Goal: Information Seeking & Learning: Find specific fact

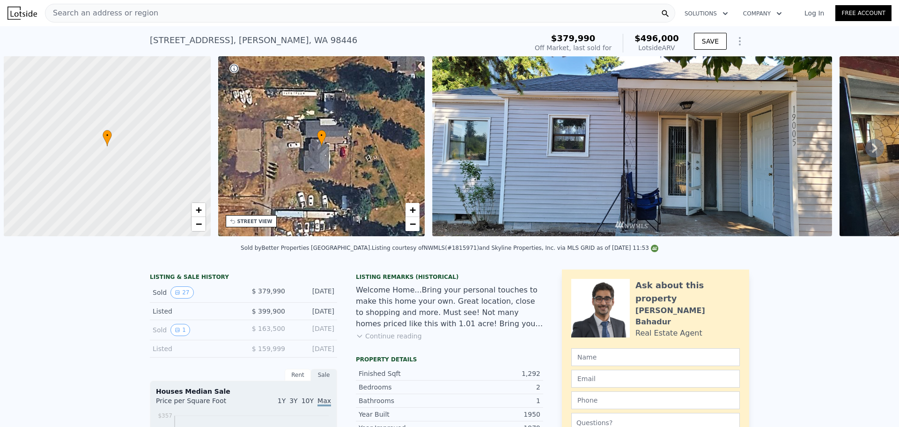
scroll to position [0, 4]
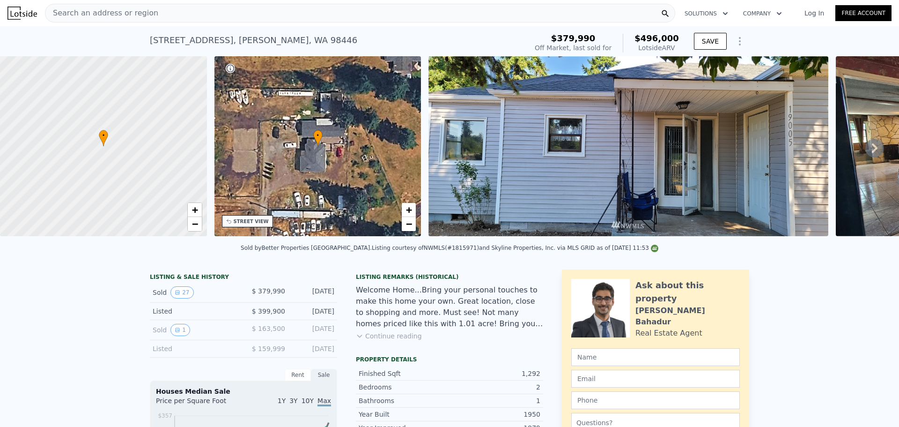
click at [163, 7] on div "Search an address or region" at bounding box center [360, 13] width 630 height 19
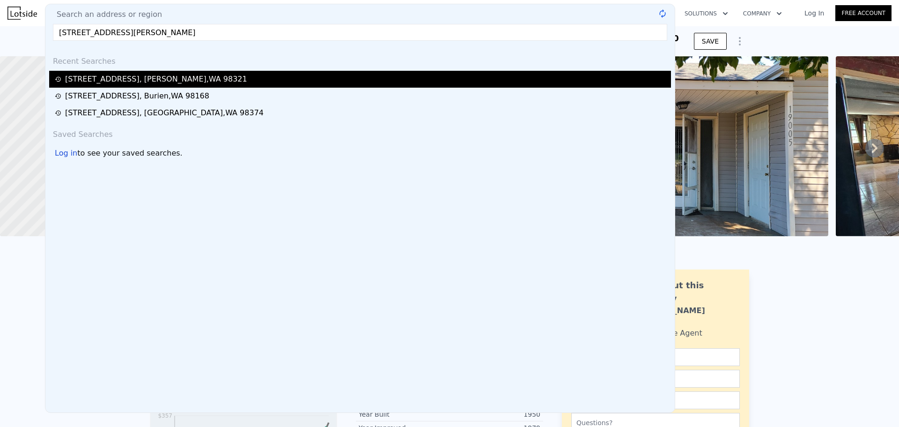
type input "[STREET_ADDRESS][PERSON_NAME]"
click at [185, 80] on div "1080 Main St , Buckley , WA 98321" at bounding box center [362, 79] width 614 height 11
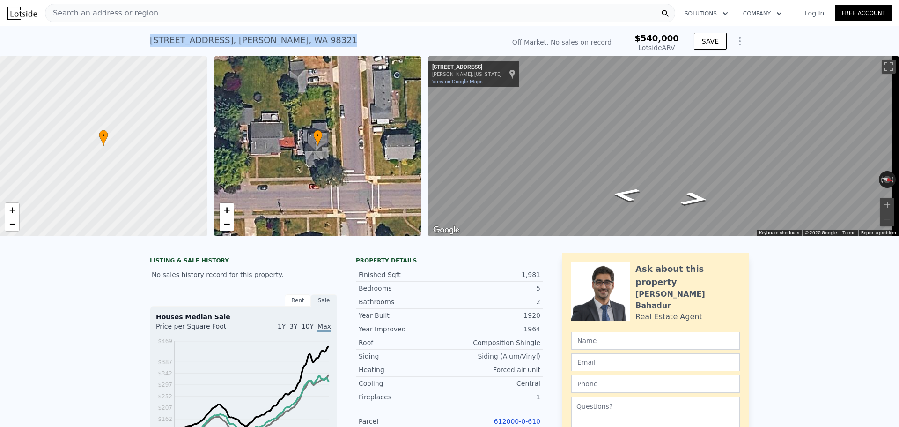
drag, startPoint x: 299, startPoint y: 43, endPoint x: 137, endPoint y: 37, distance: 162.1
click at [137, 37] on div "[STREET_ADDRESS][PERSON_NAME] No sales on record (~ARV $540k ) Off Market. No s…" at bounding box center [449, 41] width 899 height 30
copy div "[STREET_ADDRESS][PERSON_NAME]"
click at [340, 45] on div "[STREET_ADDRESS][PERSON_NAME] No sales on record (~ARV $540k )" at bounding box center [325, 43] width 351 height 26
drag, startPoint x: 320, startPoint y: 41, endPoint x: 139, endPoint y: 40, distance: 180.8
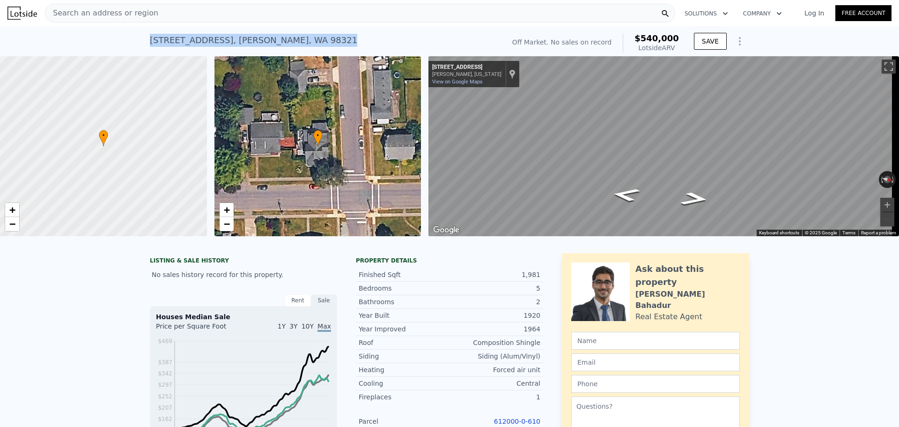
click at [139, 40] on div "[STREET_ADDRESS][PERSON_NAME] No sales on record (~ARV $540k ) Off Market. No s…" at bounding box center [449, 41] width 899 height 30
copy div "[STREET_ADDRESS][PERSON_NAME]"
click at [304, 38] on div "[STREET_ADDRESS][PERSON_NAME] No sales on record (~ARV $540k )" at bounding box center [325, 43] width 351 height 26
drag, startPoint x: 297, startPoint y: 40, endPoint x: 123, endPoint y: 36, distance: 174.3
click at [123, 36] on div "[STREET_ADDRESS][PERSON_NAME] No sales on record (~ARV $540k ) Off Market. No s…" at bounding box center [449, 41] width 899 height 30
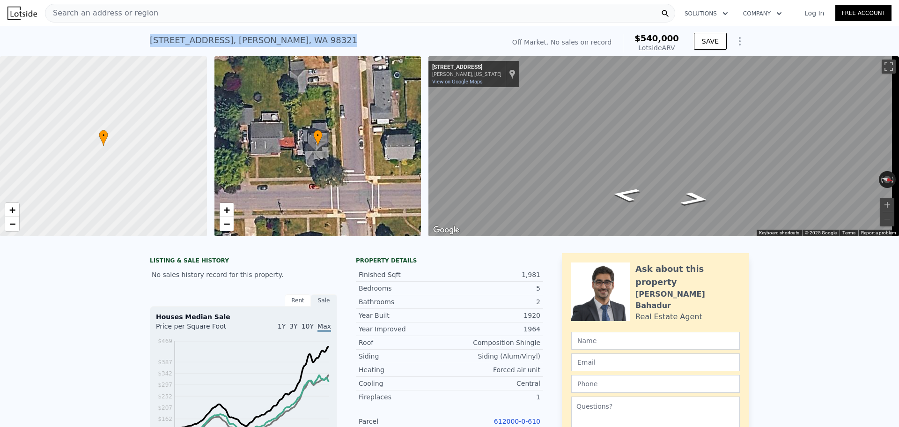
click at [92, 28] on div "[STREET_ADDRESS][PERSON_NAME] No sales on record (~ARV $540k ) Off Market. No s…" at bounding box center [449, 41] width 899 height 30
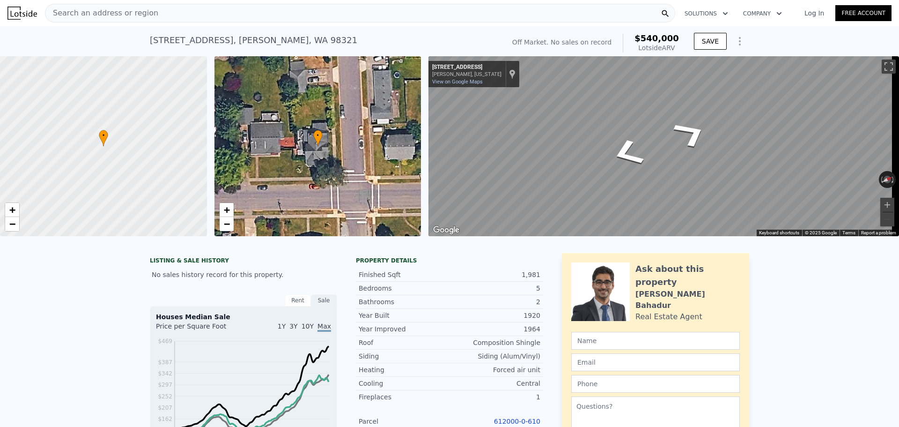
click at [396, 83] on div "• + − • + − ← Move left → Move right ↑ Move up ↓ Move down + Zoom in - Zoom out…" at bounding box center [449, 146] width 899 height 180
click at [667, 159] on div "Map" at bounding box center [664, 146] width 471 height 180
click at [630, 167] on icon "Go South, N C St" at bounding box center [627, 163] width 56 height 28
click at [629, 166] on icon "Go South, N C St" at bounding box center [627, 163] width 56 height 28
click at [696, 165] on icon "Go North, N C St" at bounding box center [691, 166] width 65 height 27
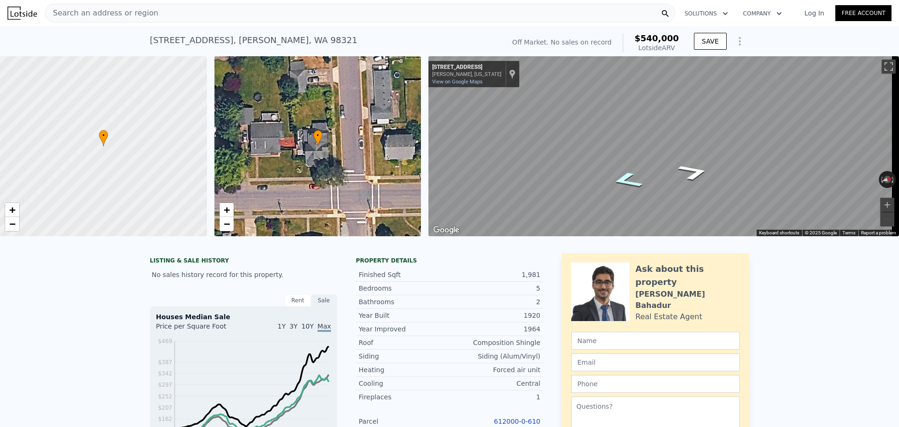
click at [628, 181] on icon "Go South, N C St" at bounding box center [627, 180] width 58 height 25
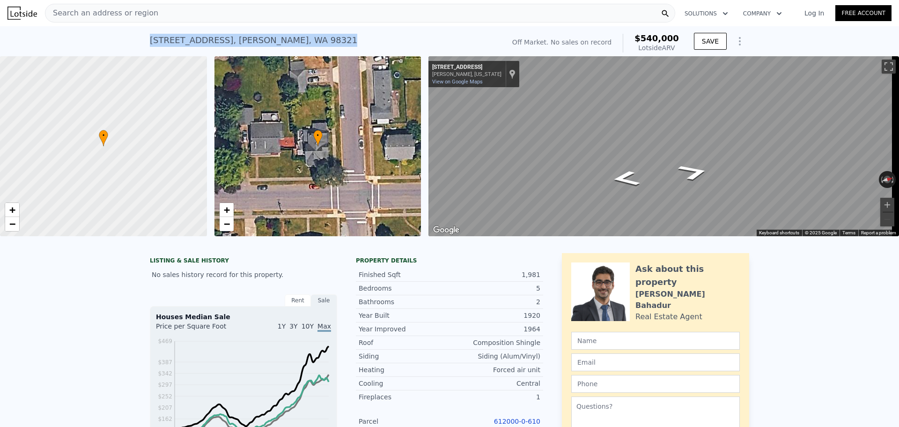
drag, startPoint x: 385, startPoint y: 40, endPoint x: 77, endPoint y: 33, distance: 308.3
click at [78, 33] on div "[STREET_ADDRESS][PERSON_NAME] No sales on record (~ARV $540k ) Off Market. No s…" at bounding box center [449, 41] width 899 height 30
copy div "[STREET_ADDRESS][PERSON_NAME]"
click at [97, 44] on div "[STREET_ADDRESS][PERSON_NAME] No sales on record (~ARV $540k ) Off Market. No s…" at bounding box center [449, 41] width 899 height 30
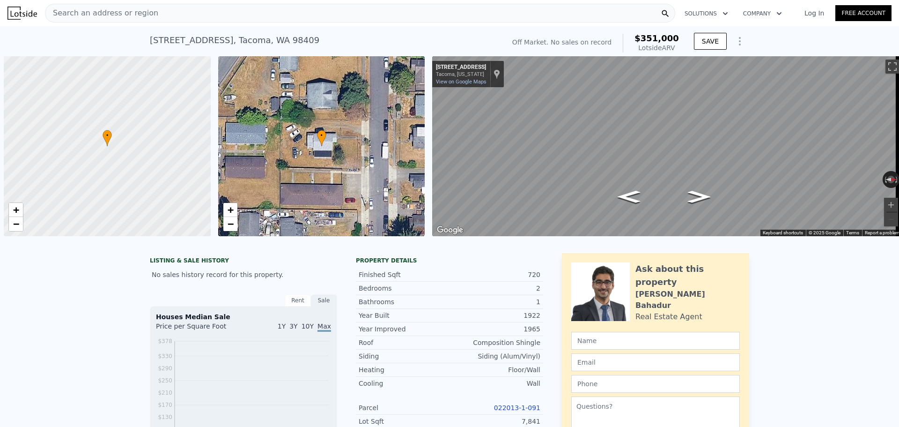
scroll to position [0, 4]
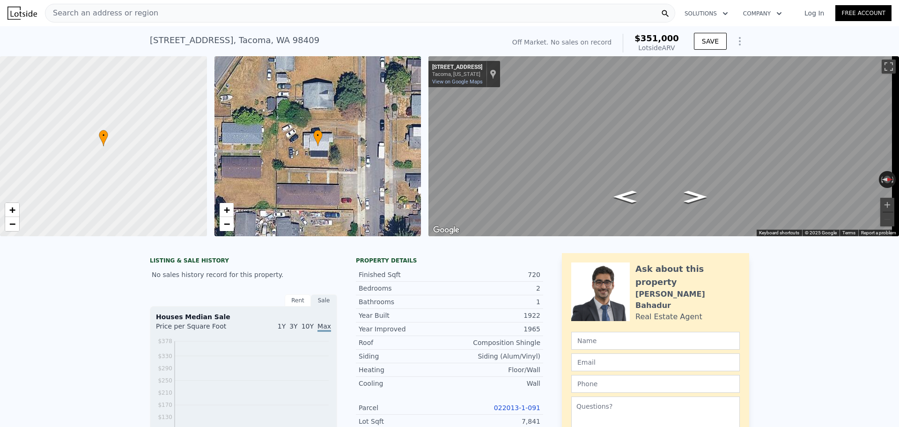
click at [233, 14] on div "Search an address or region" at bounding box center [360, 13] width 630 height 19
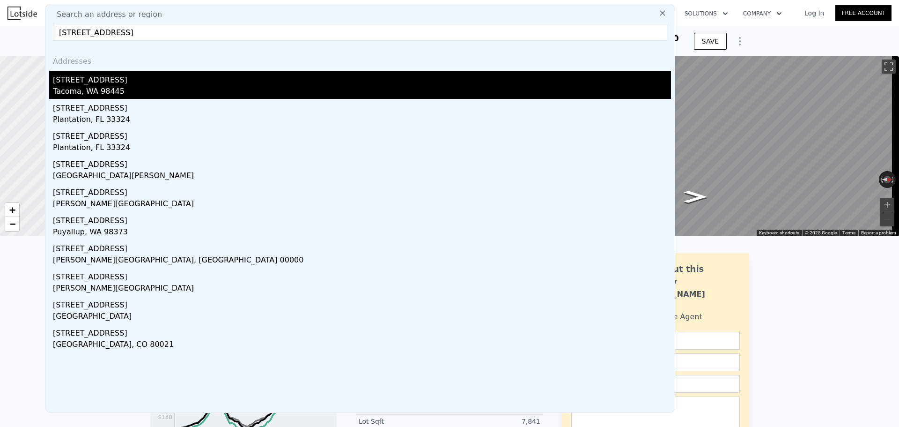
type input "[STREET_ADDRESS]"
click at [196, 82] on div "[STREET_ADDRESS]" at bounding box center [362, 78] width 618 height 15
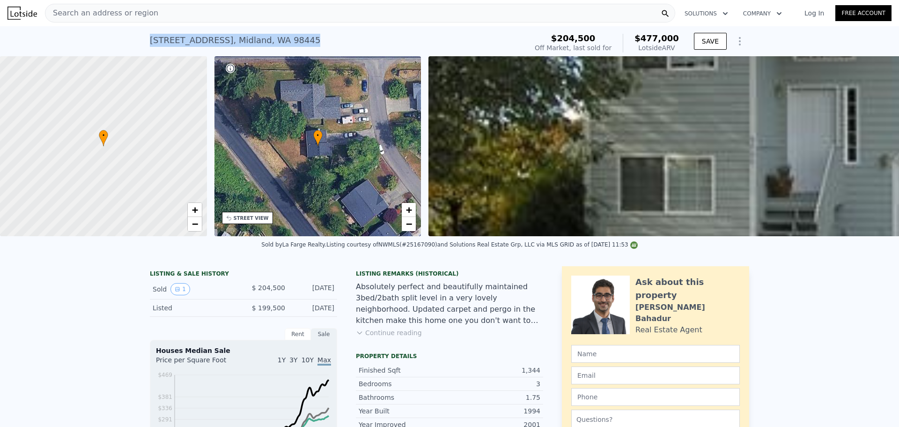
drag, startPoint x: 332, startPoint y: 50, endPoint x: 146, endPoint y: 46, distance: 186.0
click at [150, 46] on div "[STREET_ADDRESS] Sold [DATE] for $204,500 (~ARV $477k )" at bounding box center [337, 43] width 374 height 26
copy div "[STREET_ADDRESS]"
click at [187, 10] on div "Search an address or region" at bounding box center [360, 13] width 630 height 19
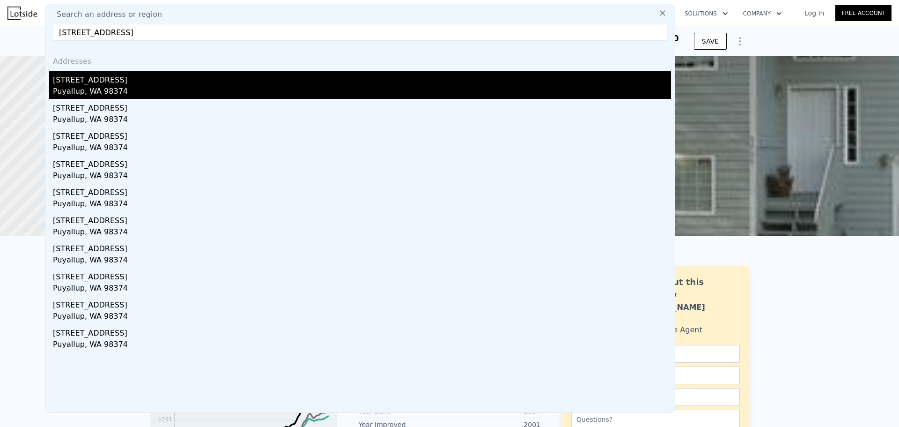
type input "[STREET_ADDRESS]"
click at [180, 90] on div "Puyallup, WA 98374" at bounding box center [362, 92] width 618 height 13
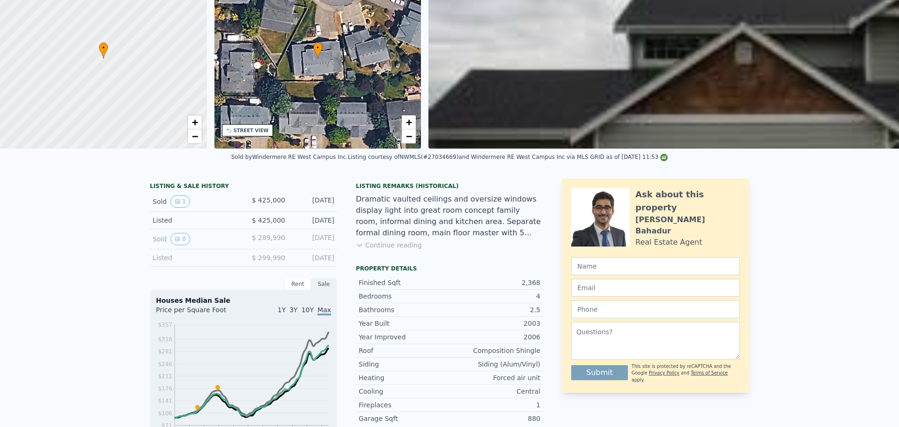
scroll to position [3, 0]
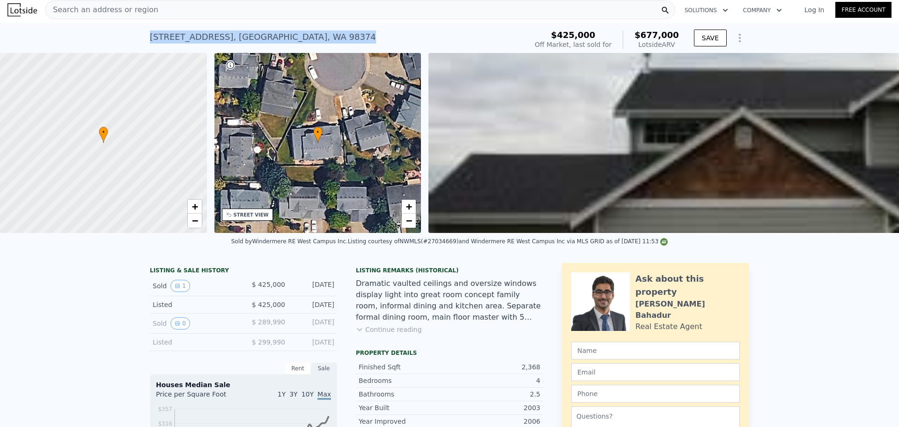
drag, startPoint x: 357, startPoint y: 51, endPoint x: 137, endPoint y: 40, distance: 220.4
click at [137, 40] on div "[STREET_ADDRESS] Sold [DATE] for $425k (~ARV $677k ) $425,000 Off Market, last …" at bounding box center [449, 38] width 899 height 30
copy div "[STREET_ADDRESS]"
click at [210, 7] on div "Search an address or region" at bounding box center [360, 9] width 630 height 19
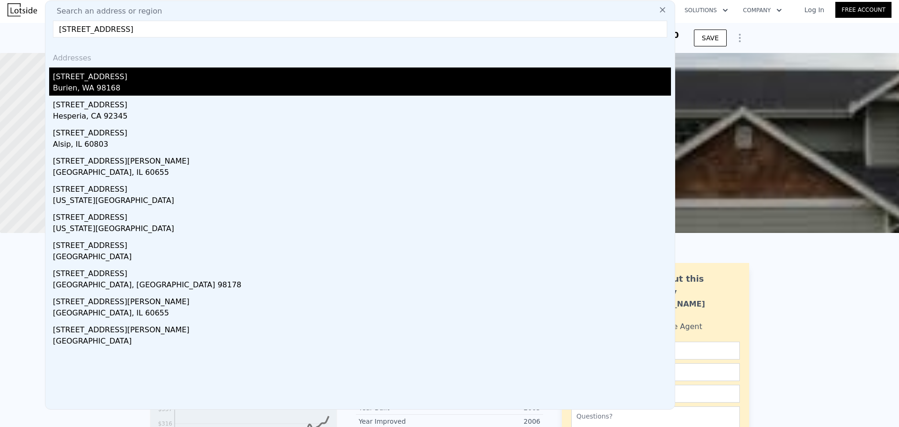
type input "[STREET_ADDRESS]"
click at [132, 80] on div "[STREET_ADDRESS]" at bounding box center [362, 74] width 618 height 15
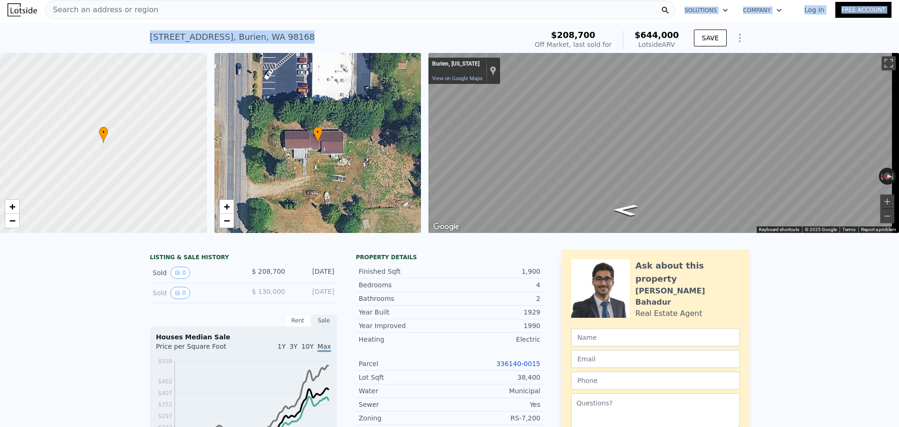
scroll to position [1, 0]
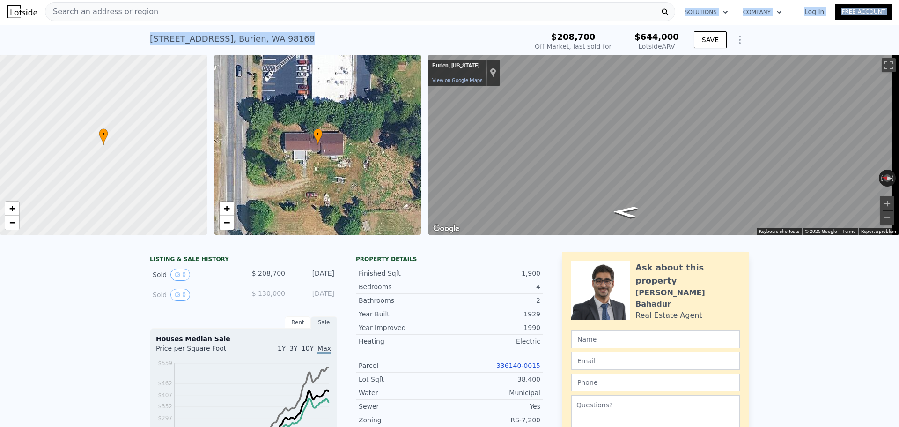
drag, startPoint x: 301, startPoint y: 28, endPoint x: 188, endPoint y: 24, distance: 113.0
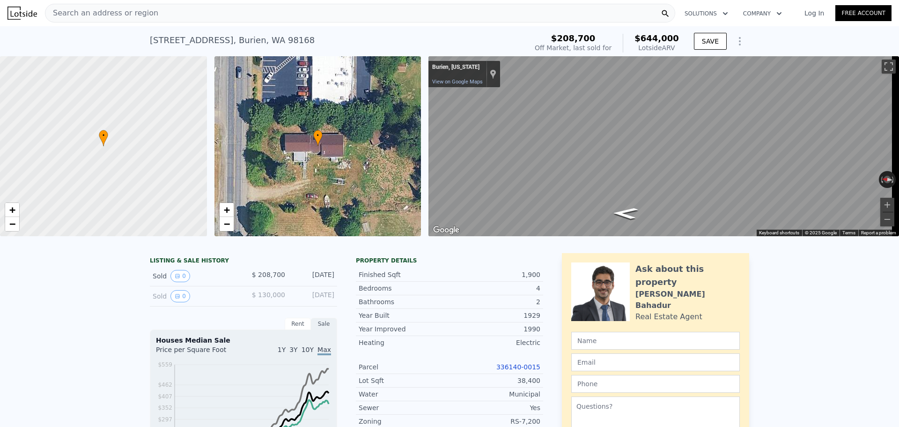
click at [194, 21] on div "Search an address or region" at bounding box center [360, 13] width 630 height 19
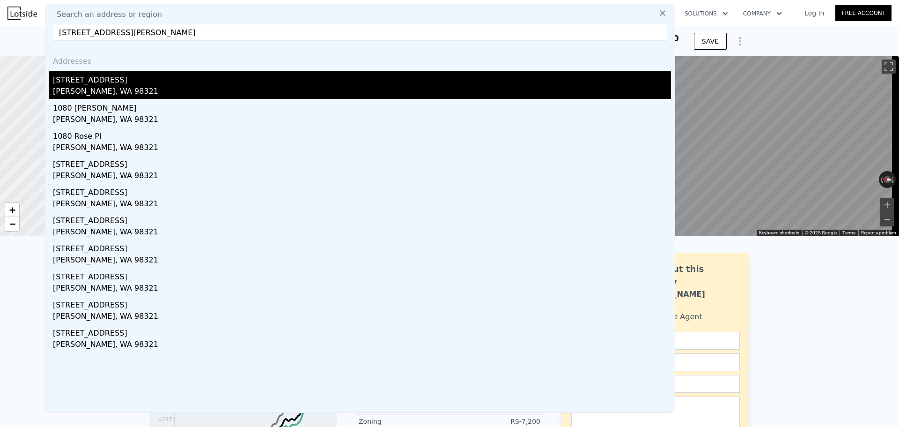
type input "[STREET_ADDRESS][PERSON_NAME]"
click at [244, 95] on div "[PERSON_NAME], WA 98321" at bounding box center [362, 92] width 618 height 13
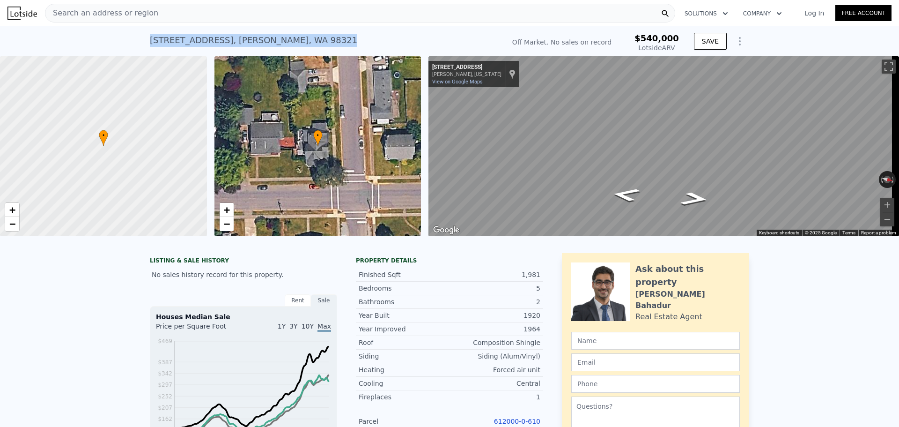
drag, startPoint x: 302, startPoint y: 33, endPoint x: 130, endPoint y: 37, distance: 172.4
click at [130, 37] on div "[STREET_ADDRESS][PERSON_NAME] No sales on record (~ARV $540k ) Off Market. No s…" at bounding box center [449, 41] width 899 height 30
copy div "[STREET_ADDRESS][PERSON_NAME]"
click at [310, 33] on div "[STREET_ADDRESS][PERSON_NAME] No sales on record (~ARV $540k )" at bounding box center [325, 43] width 351 height 26
